Goal: Transaction & Acquisition: Register for event/course

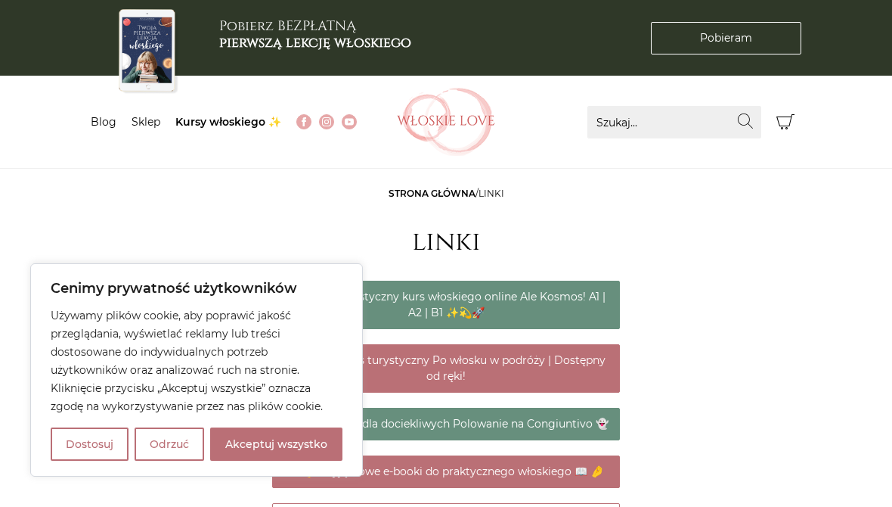
click at [262, 430] on button "Akceptuj wszystko" at bounding box center [276, 443] width 132 height 33
checkbox input "true"
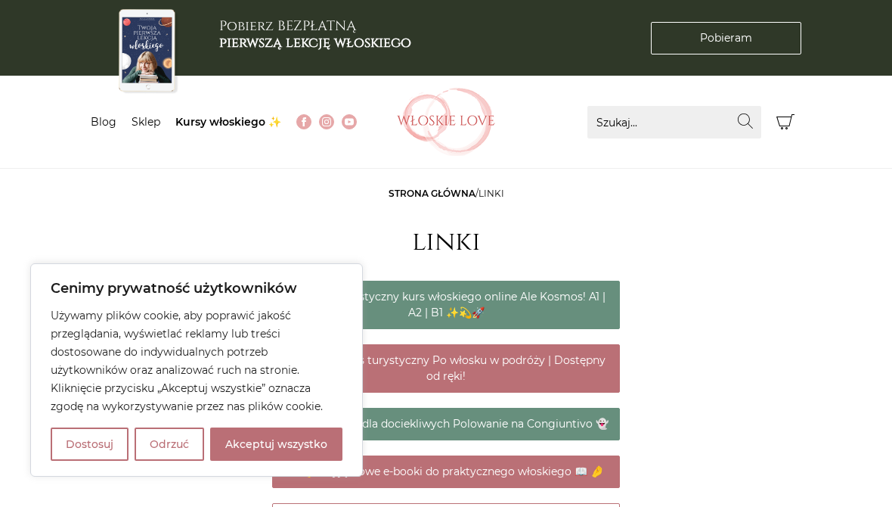
checkbox input "true"
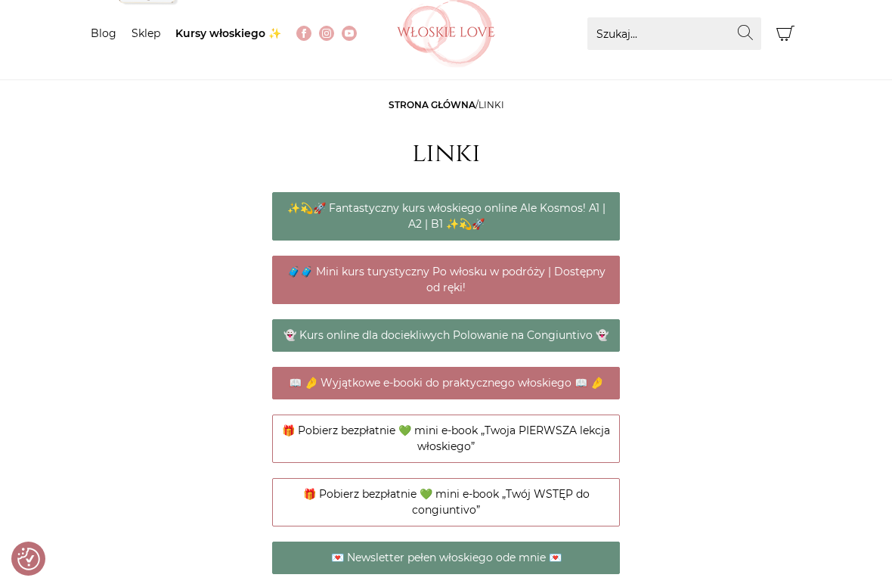
scroll to position [90, 0]
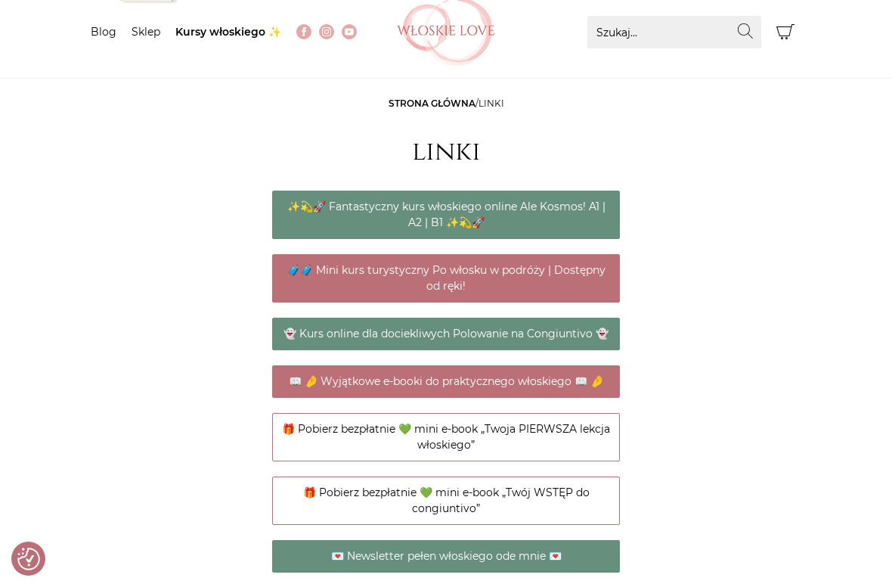
click at [348, 215] on link "✨💫🚀 Fantastyczny kurs włoskiego online Ale Kosmos! A1 | A2 | B1 ✨💫🚀" at bounding box center [446, 215] width 348 height 48
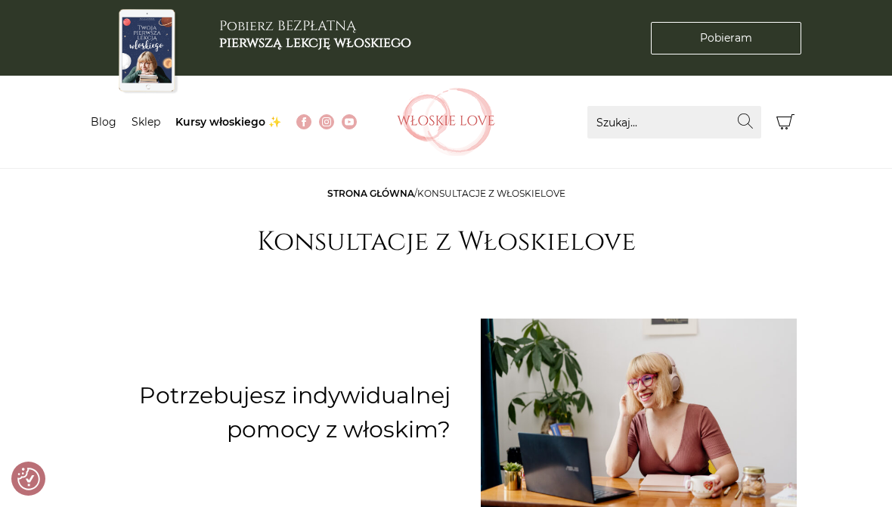
click at [203, 117] on link "Kursy włoskiego ✨" at bounding box center [228, 122] width 106 height 14
click at [140, 121] on link "Sklep" at bounding box center [146, 122] width 29 height 14
click at [147, 115] on link "Sklep" at bounding box center [146, 122] width 29 height 14
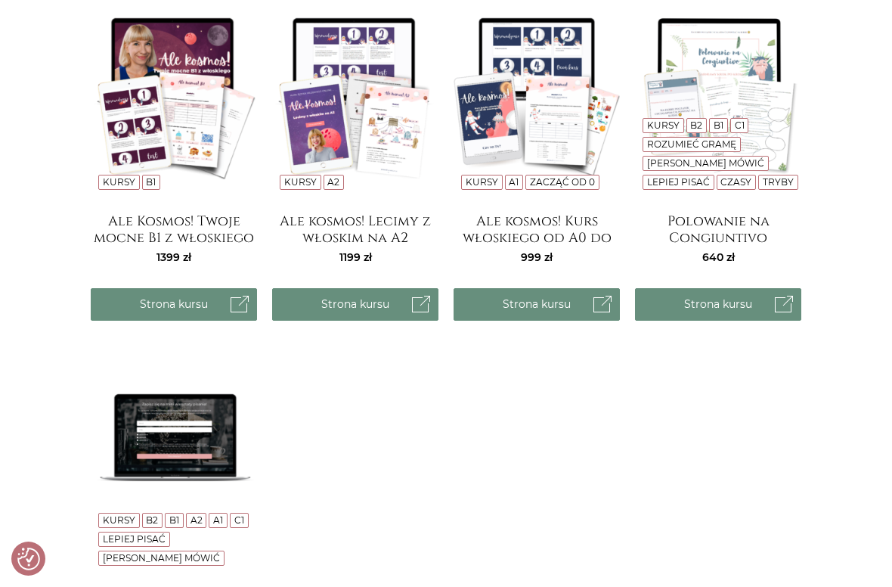
scroll to position [1305, 0]
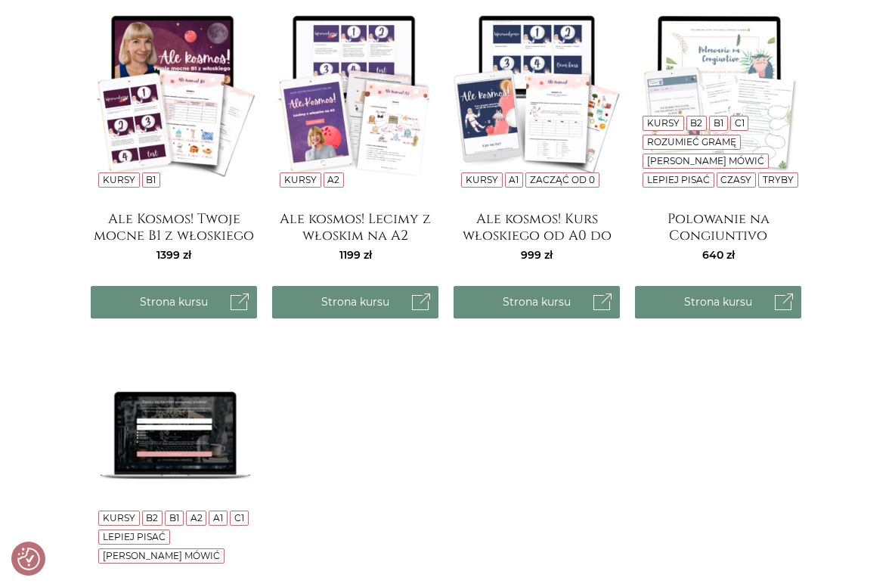
click at [325, 138] on img at bounding box center [355, 94] width 166 height 212
click at [323, 296] on link "Strona kursu" at bounding box center [355, 302] width 166 height 33
